Goal: Task Accomplishment & Management: Manage account settings

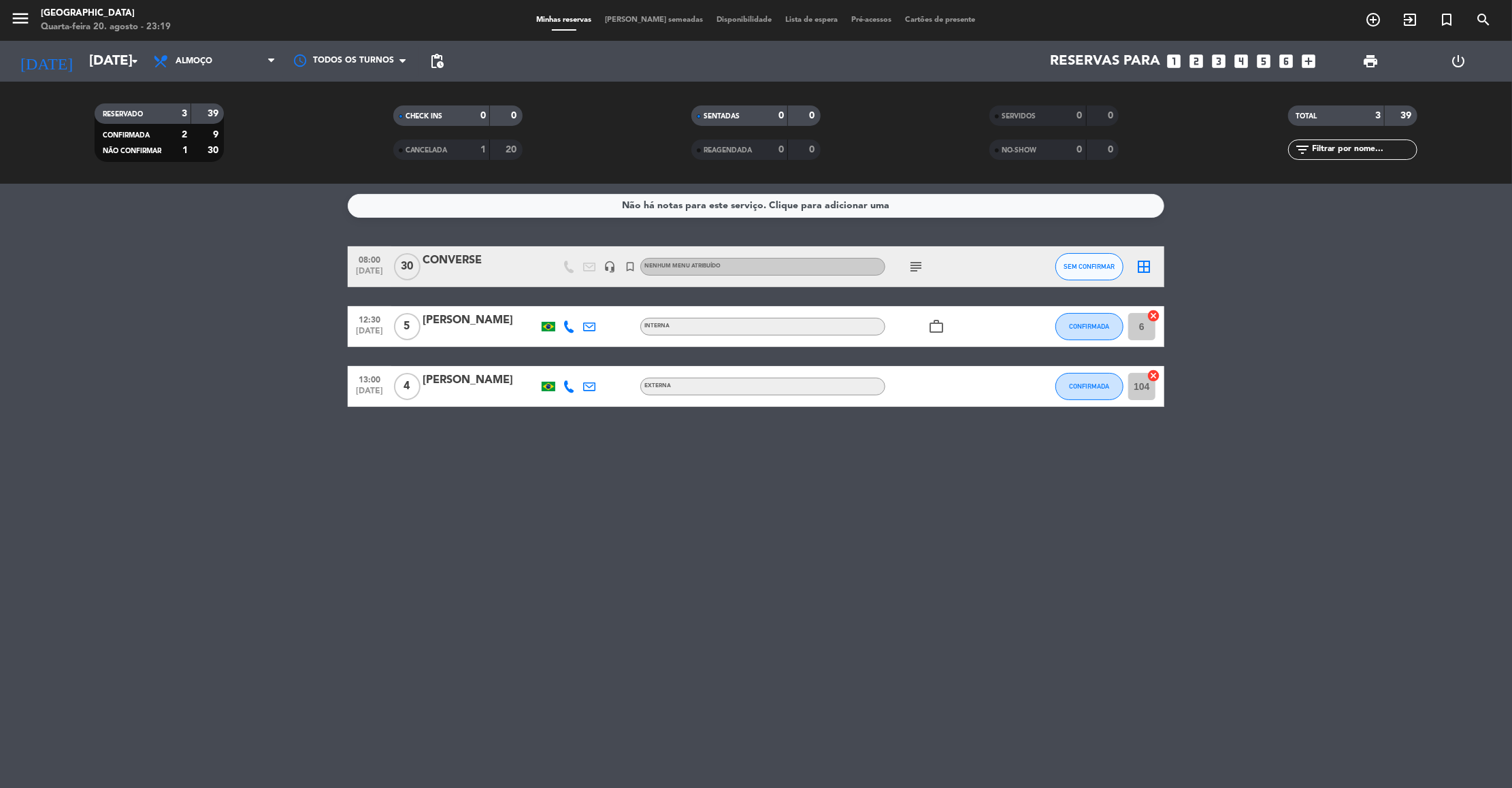
click at [915, 266] on icon "subject" at bounding box center [916, 266] width 16 height 16
click at [402, 336] on span "5" at bounding box center [407, 326] width 26 height 27
click at [404, 393] on span "4" at bounding box center [407, 386] width 26 height 27
click at [402, 575] on div "Não há notas para este serviço. Clique para adicionar uma 08:00 [DATE] CONVERSE…" at bounding box center [756, 486] width 1512 height 604
click at [250, 307] on bookings-row "08:00 [DATE] CONVERSE headset_mic turned_in_not Nenhum menu atribuído subject S…" at bounding box center [756, 326] width 1512 height 160
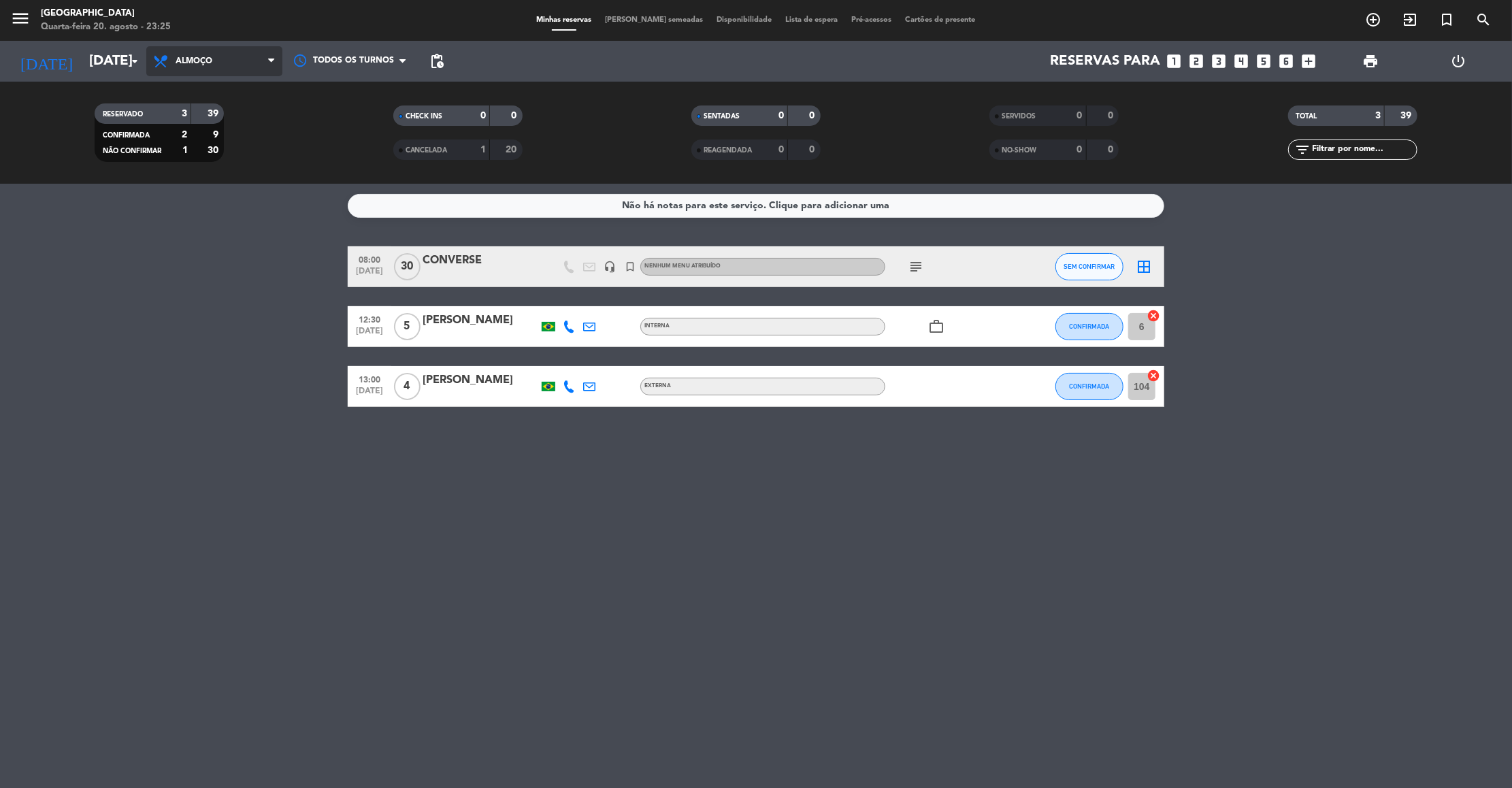
click at [213, 59] on span "Almoço" at bounding box center [193, 61] width 37 height 9
click at [198, 156] on div "menu [GEOGRAPHIC_DATA] Quarta-feira 20. agosto - 23:25 Minhas reservas Mesas se…" at bounding box center [756, 92] width 1512 height 184
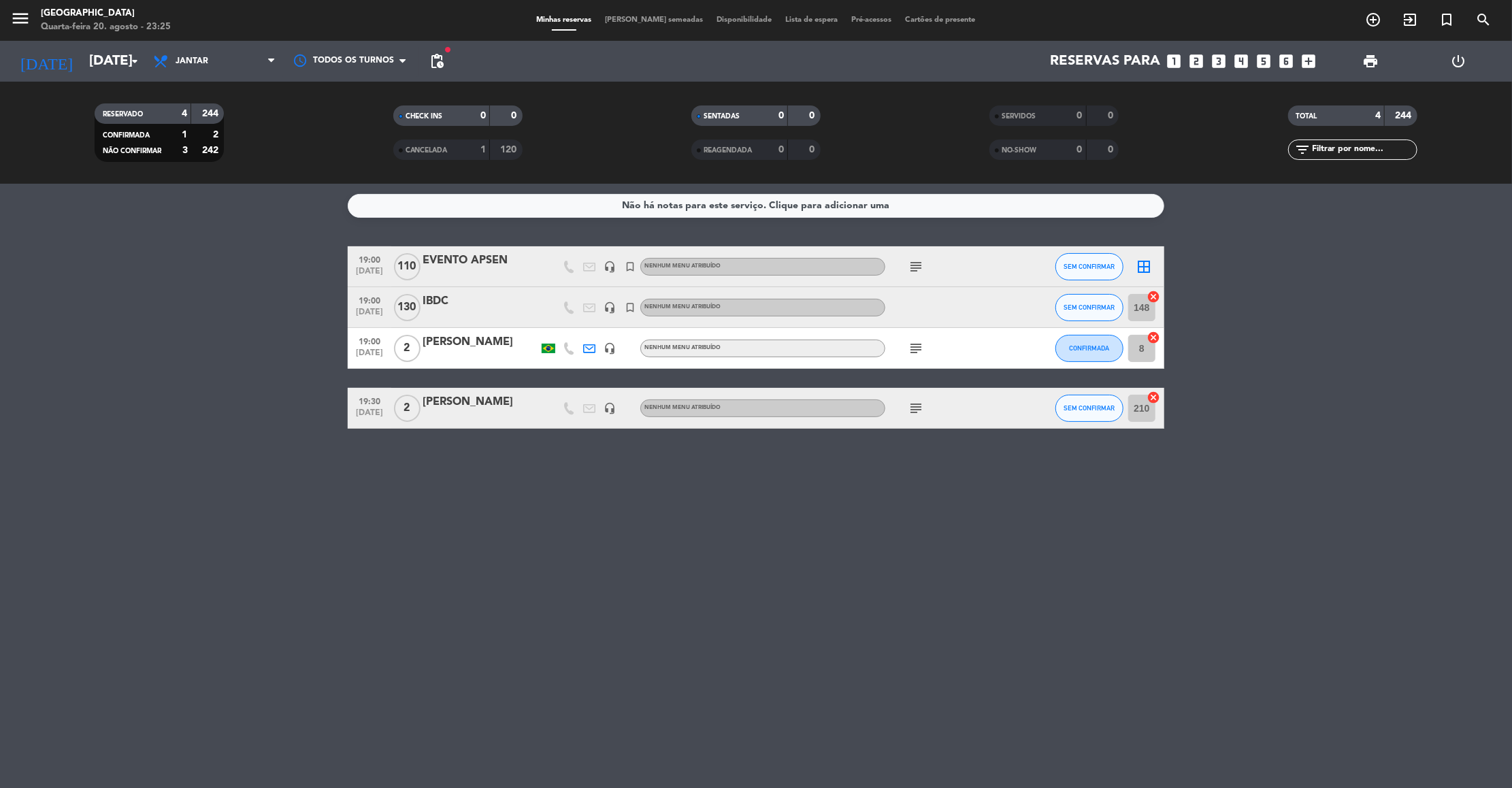
click at [912, 402] on icon "subject" at bounding box center [916, 408] width 16 height 16
click at [913, 344] on icon "subject" at bounding box center [916, 348] width 16 height 16
click at [911, 268] on icon "subject" at bounding box center [916, 266] width 16 height 16
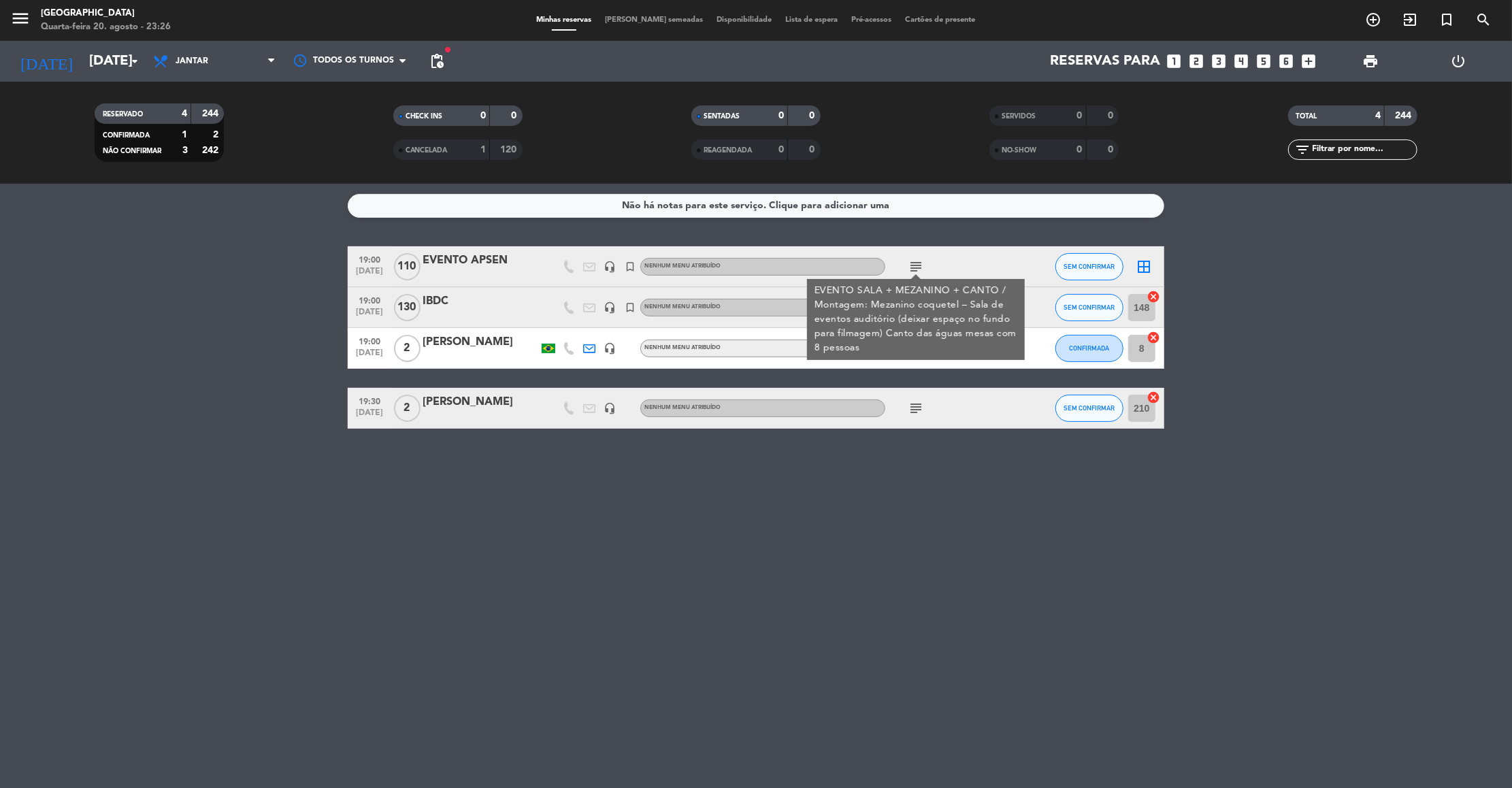
click at [806, 545] on div "Não há notas para este serviço. Clique para adicionar uma 19:00 [DATE] 110 EVEN…" at bounding box center [756, 486] width 1512 height 604
